Goal: Information Seeking & Learning: Learn about a topic

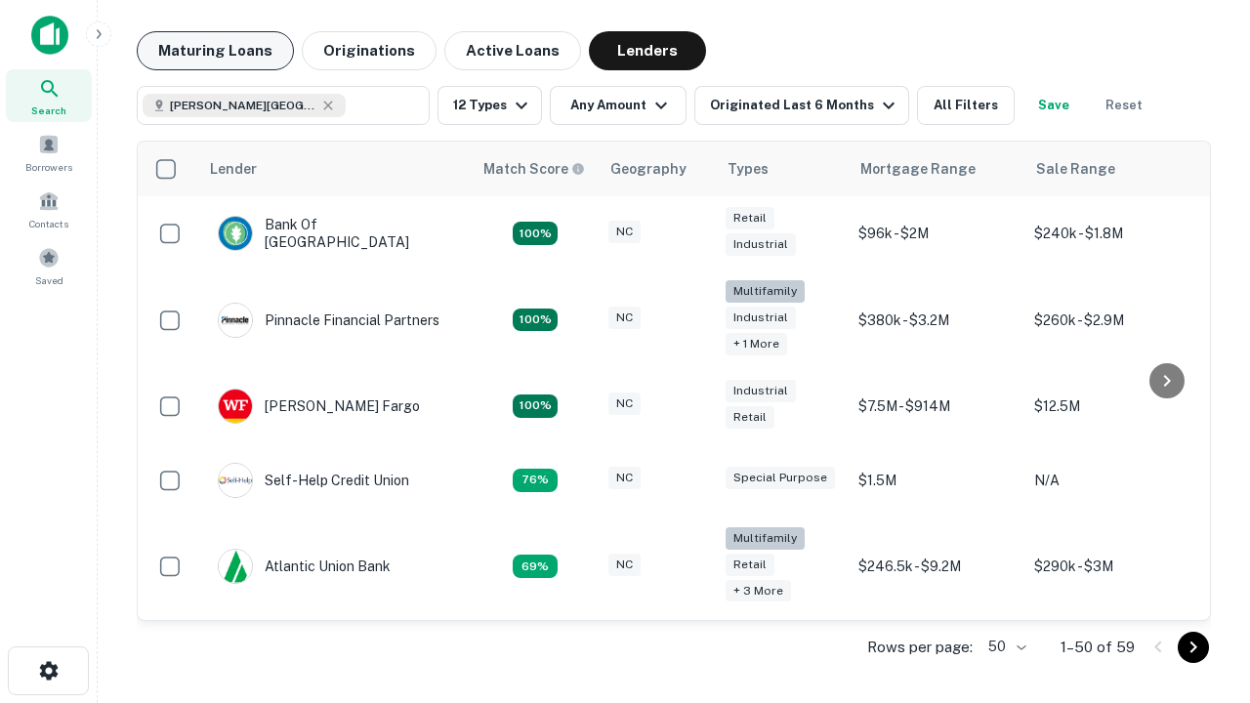
click at [215, 51] on button "Maturing Loans" at bounding box center [215, 50] width 157 height 39
